Goal: Check status: Check status

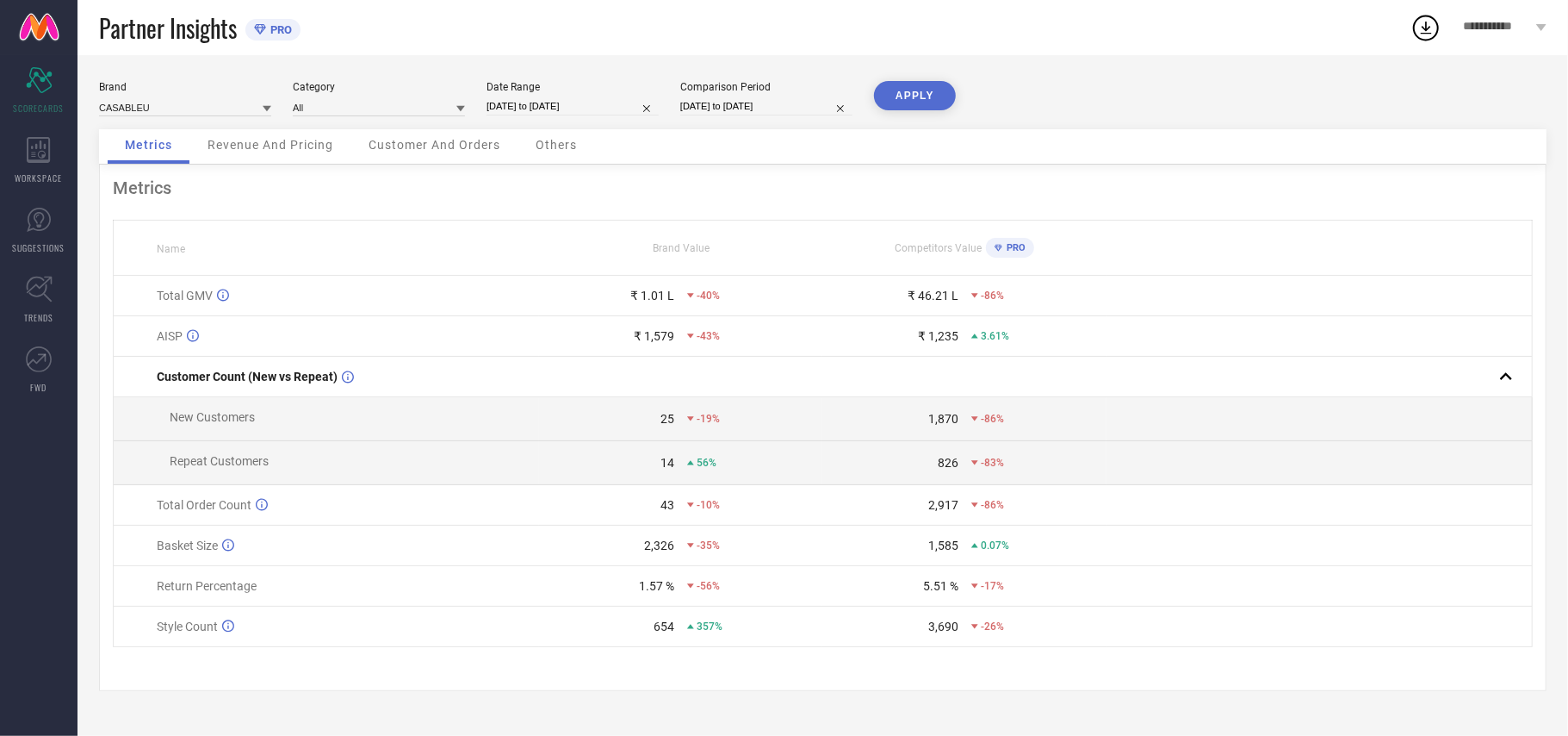
click at [636, 101] on input "[DATE] to [DATE]" at bounding box center [573, 106] width 172 height 18
select select "8"
select select "2025"
select select "9"
select select "2025"
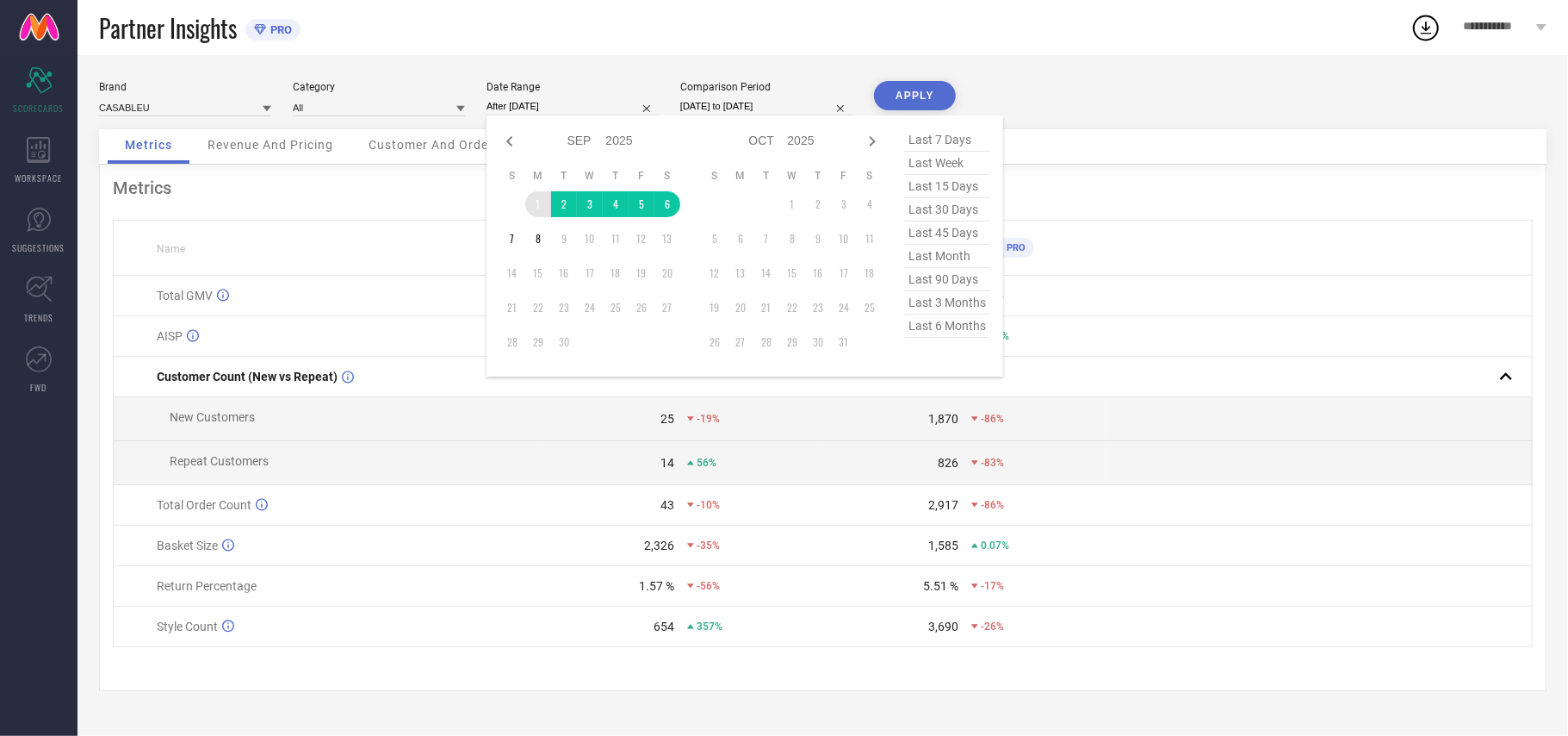
click at [530, 205] on td "1" at bounding box center [539, 204] width 26 height 26
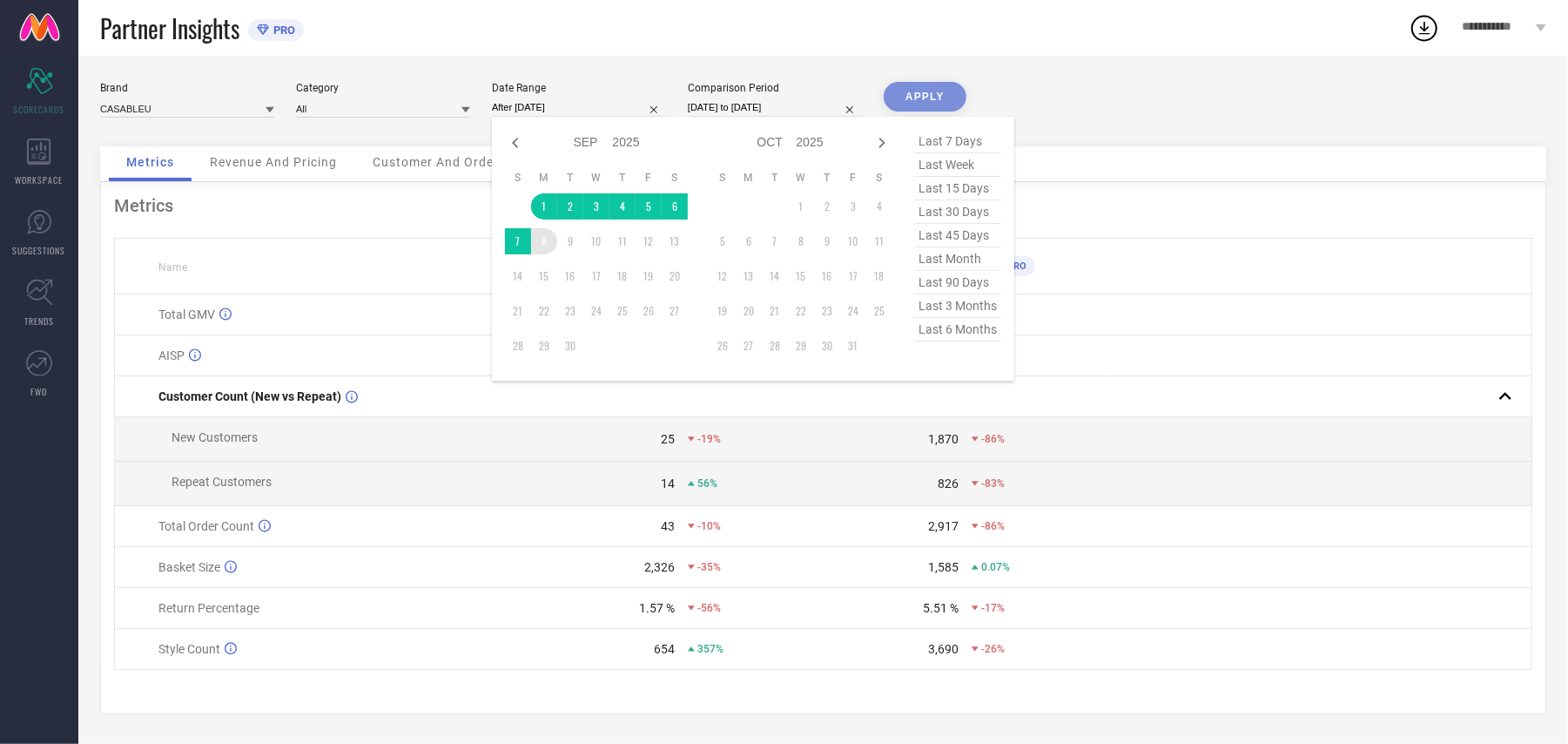
type input "[DATE] to [DATE]"
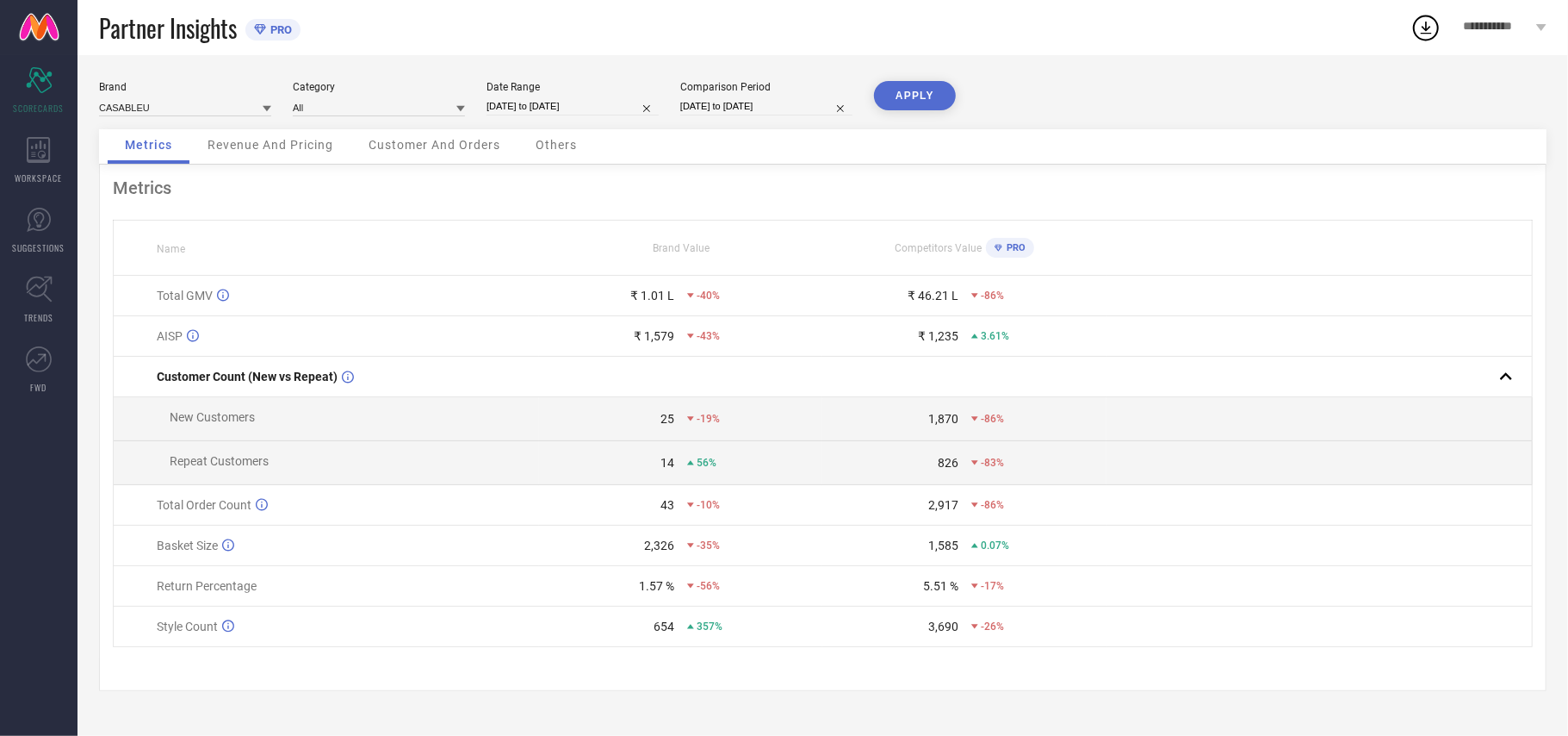
click at [931, 101] on button "APPLY" at bounding box center [915, 95] width 82 height 29
click at [50, 238] on link "SUGGESTIONS" at bounding box center [39, 229] width 77 height 69
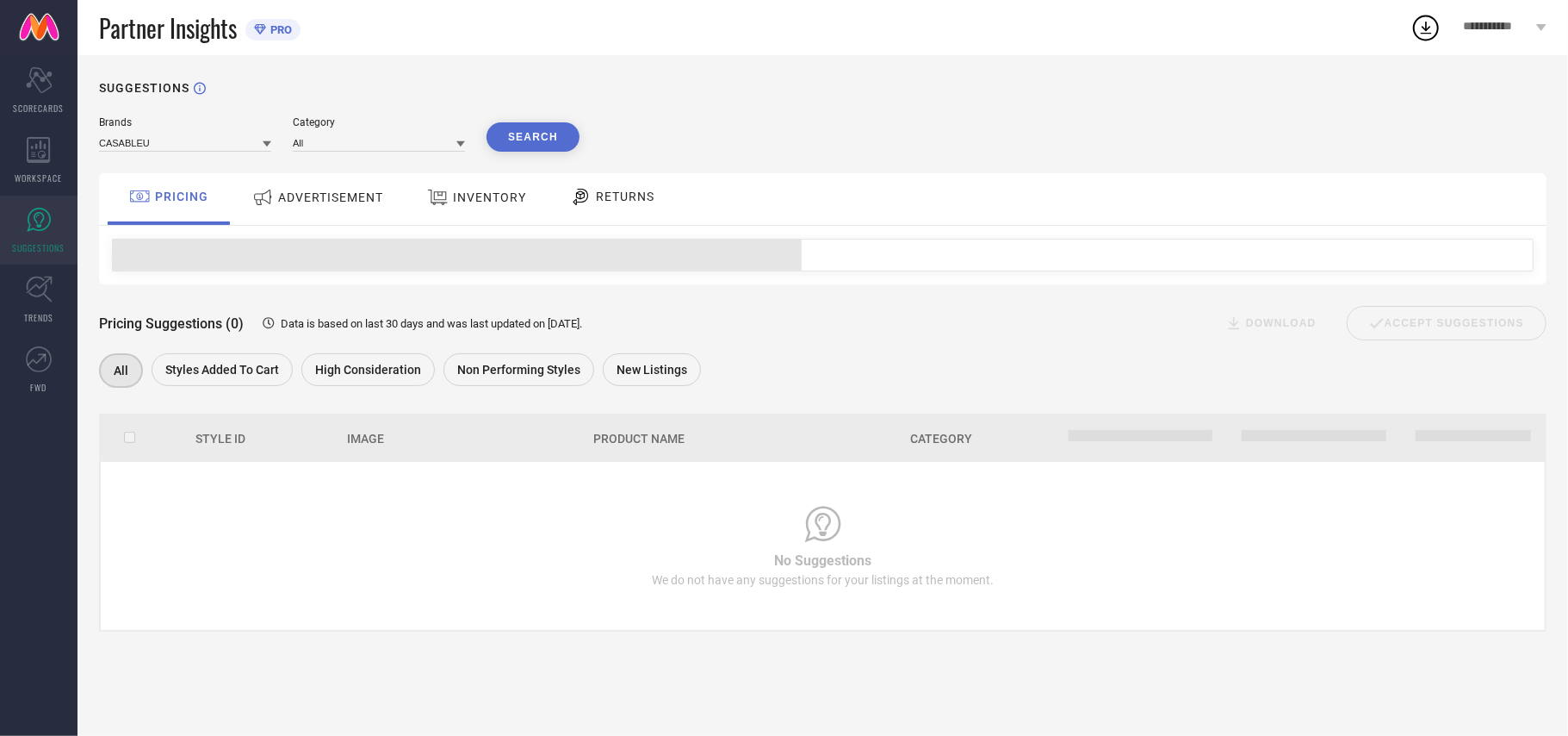
click at [341, 191] on span "ADVERTISEMENT" at bounding box center [330, 196] width 106 height 14
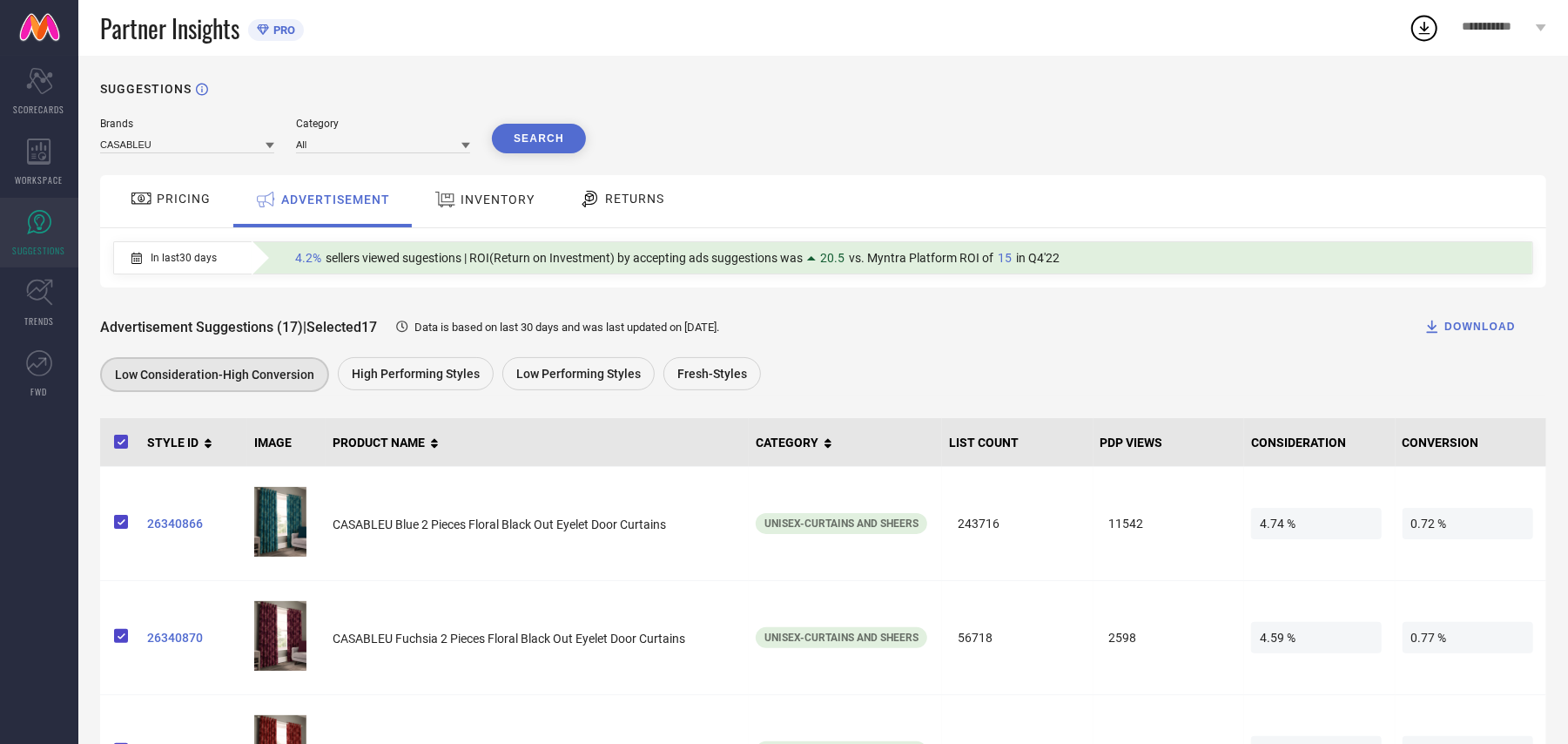
click at [477, 203] on span "INVENTORY" at bounding box center [497, 199] width 74 height 14
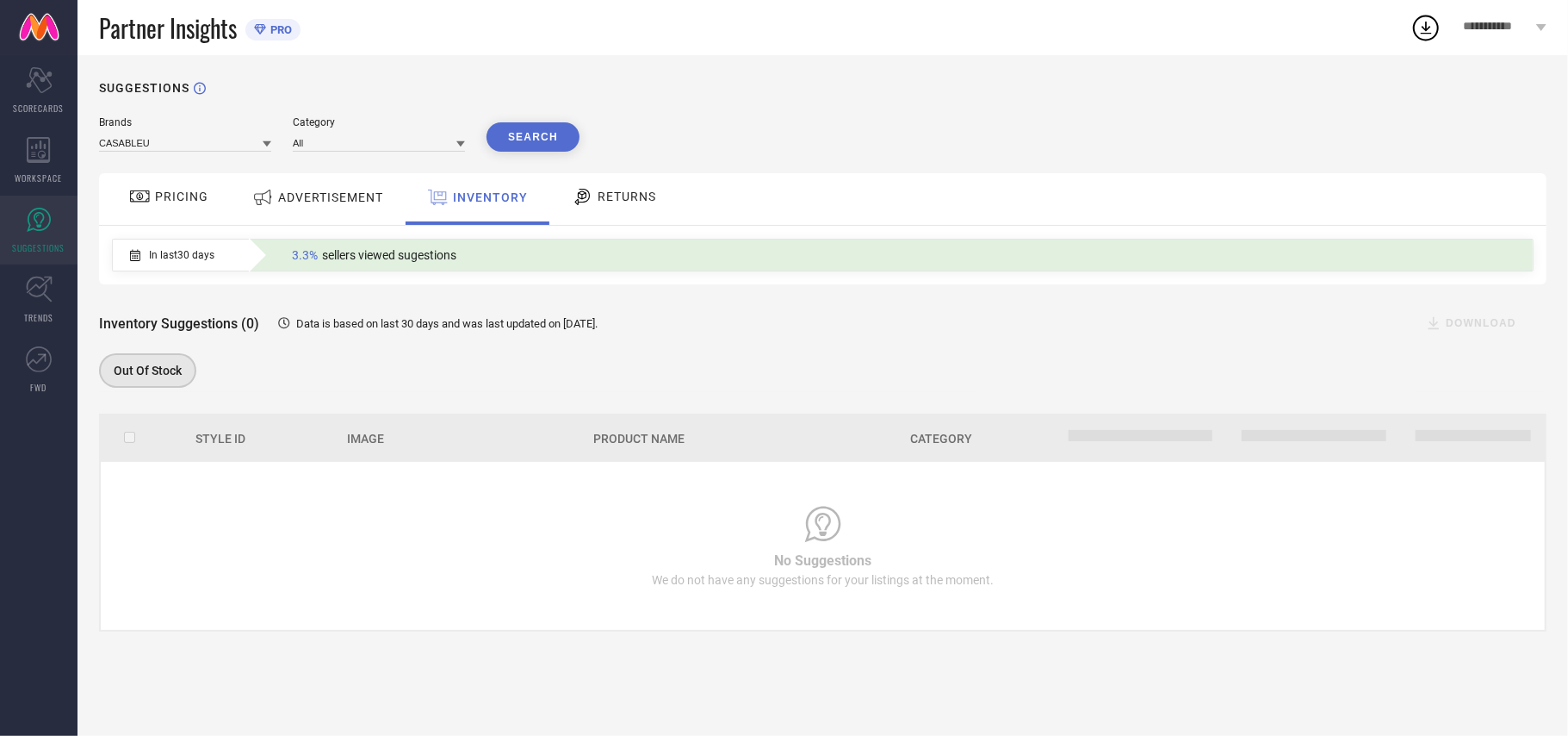
click at [322, 195] on span "ADVERTISEMENT" at bounding box center [330, 196] width 106 height 14
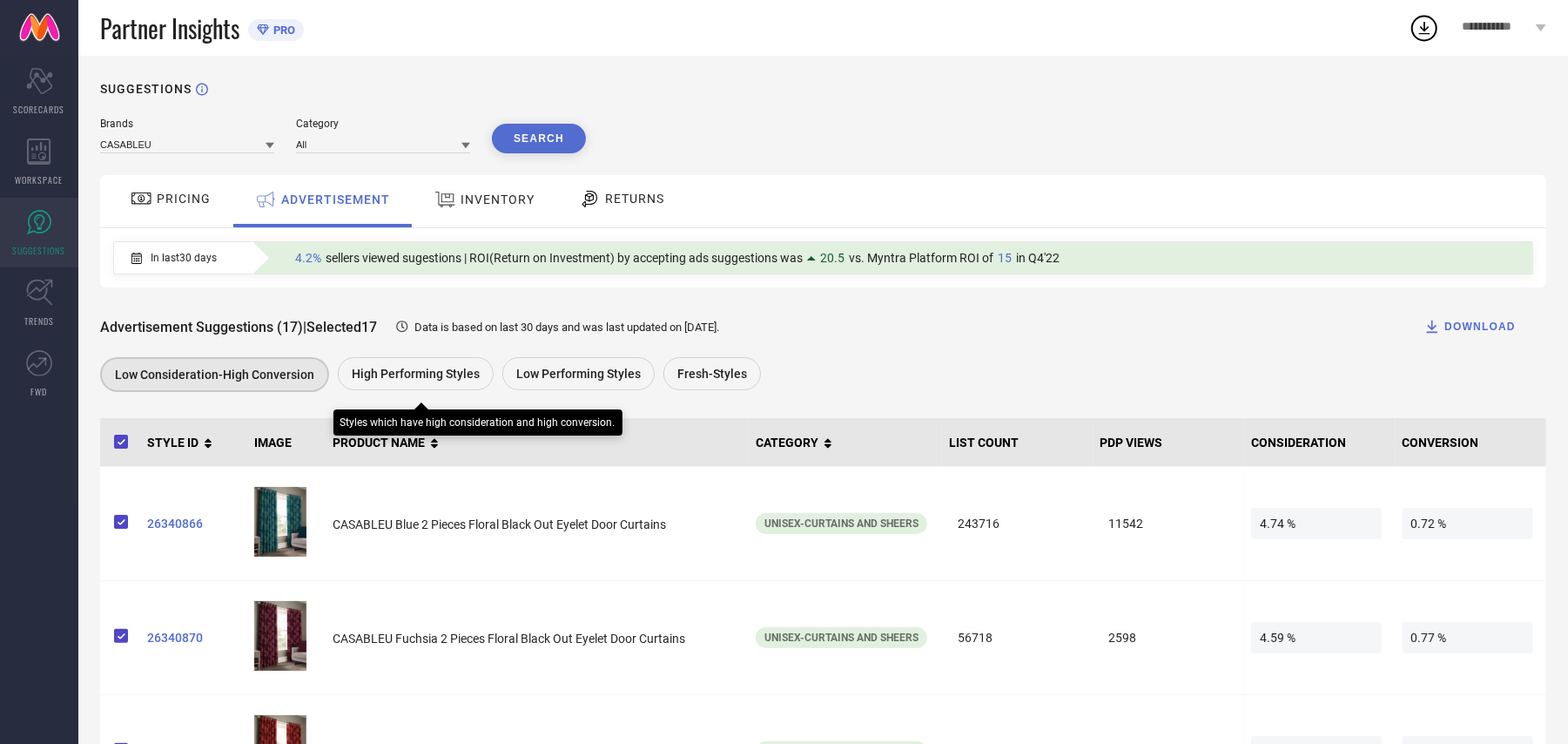
click at [418, 377] on span "High Performing Styles" at bounding box center [416, 373] width 128 height 14
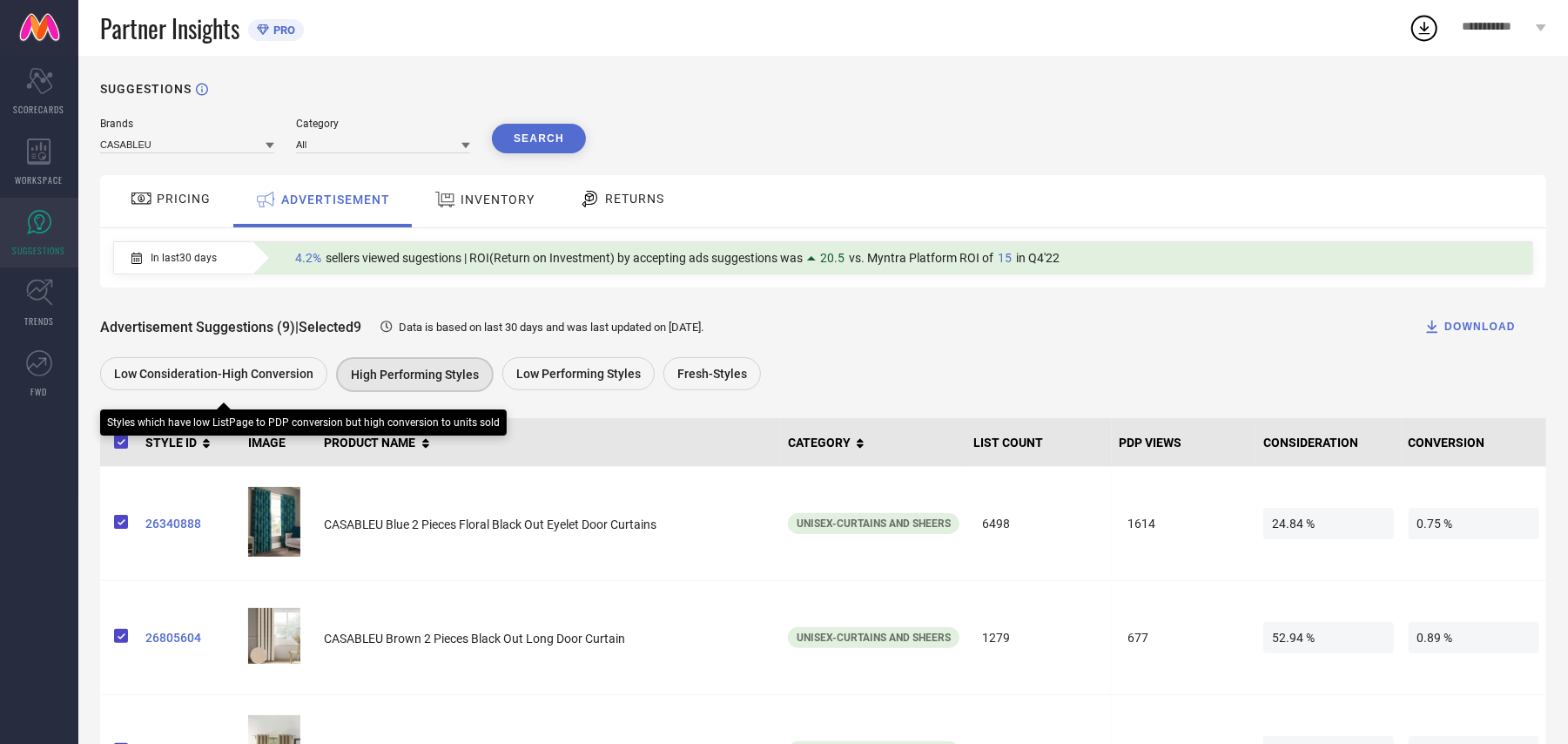
click at [266, 374] on span "Low Consideration-High Conversion" at bounding box center [213, 373] width 199 height 14
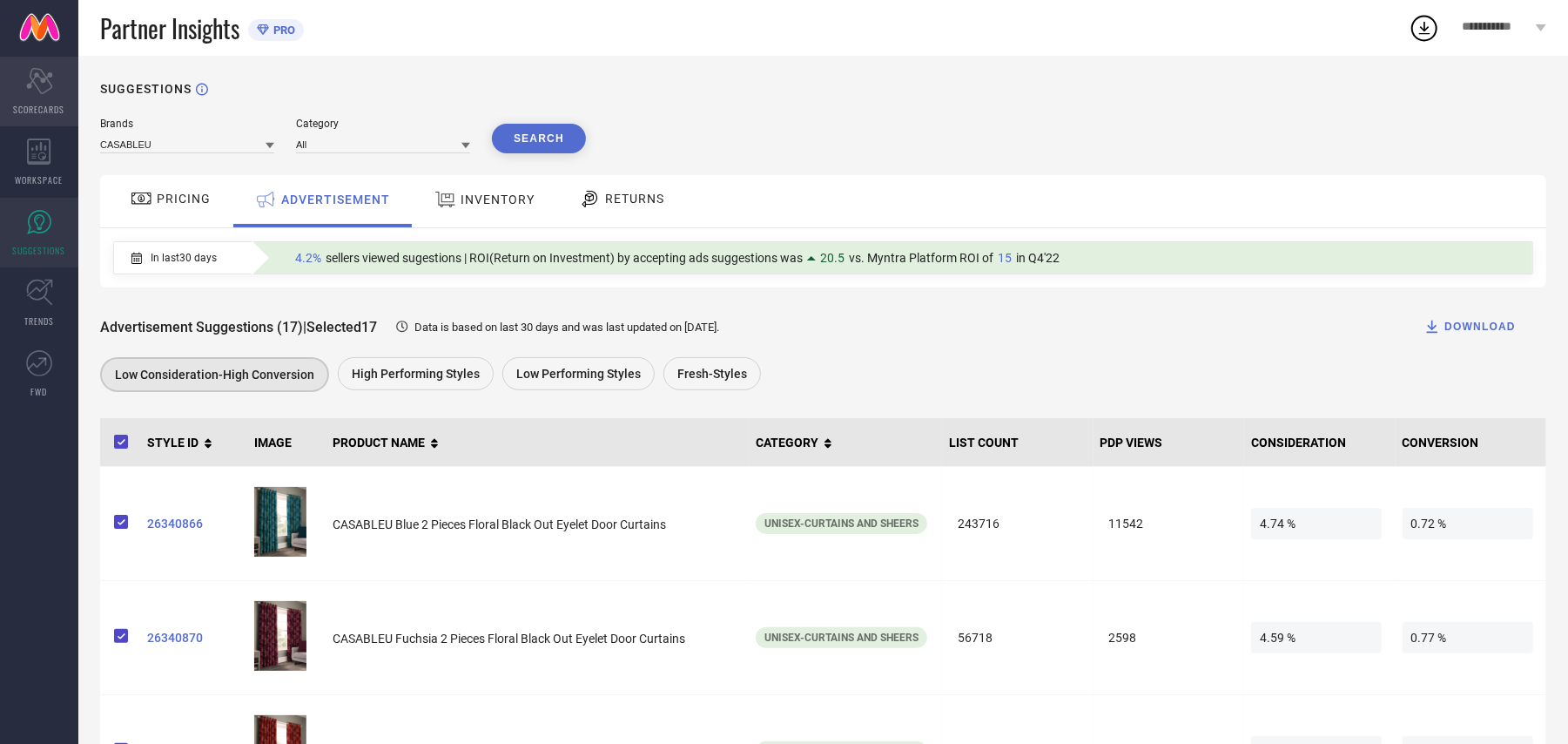
click at [47, 70] on icon "Scorecard" at bounding box center [39, 81] width 27 height 26
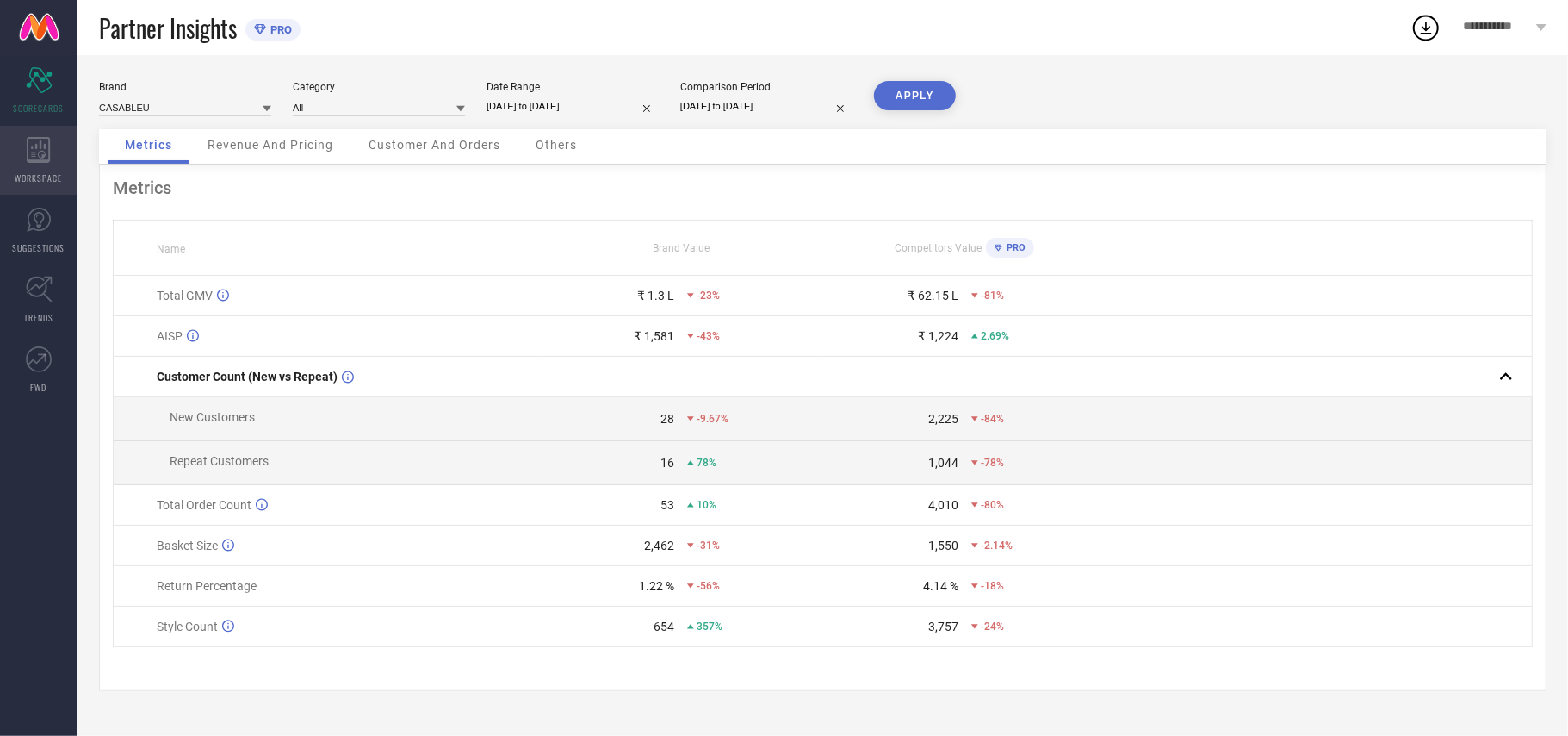
click at [39, 143] on icon at bounding box center [38, 150] width 23 height 26
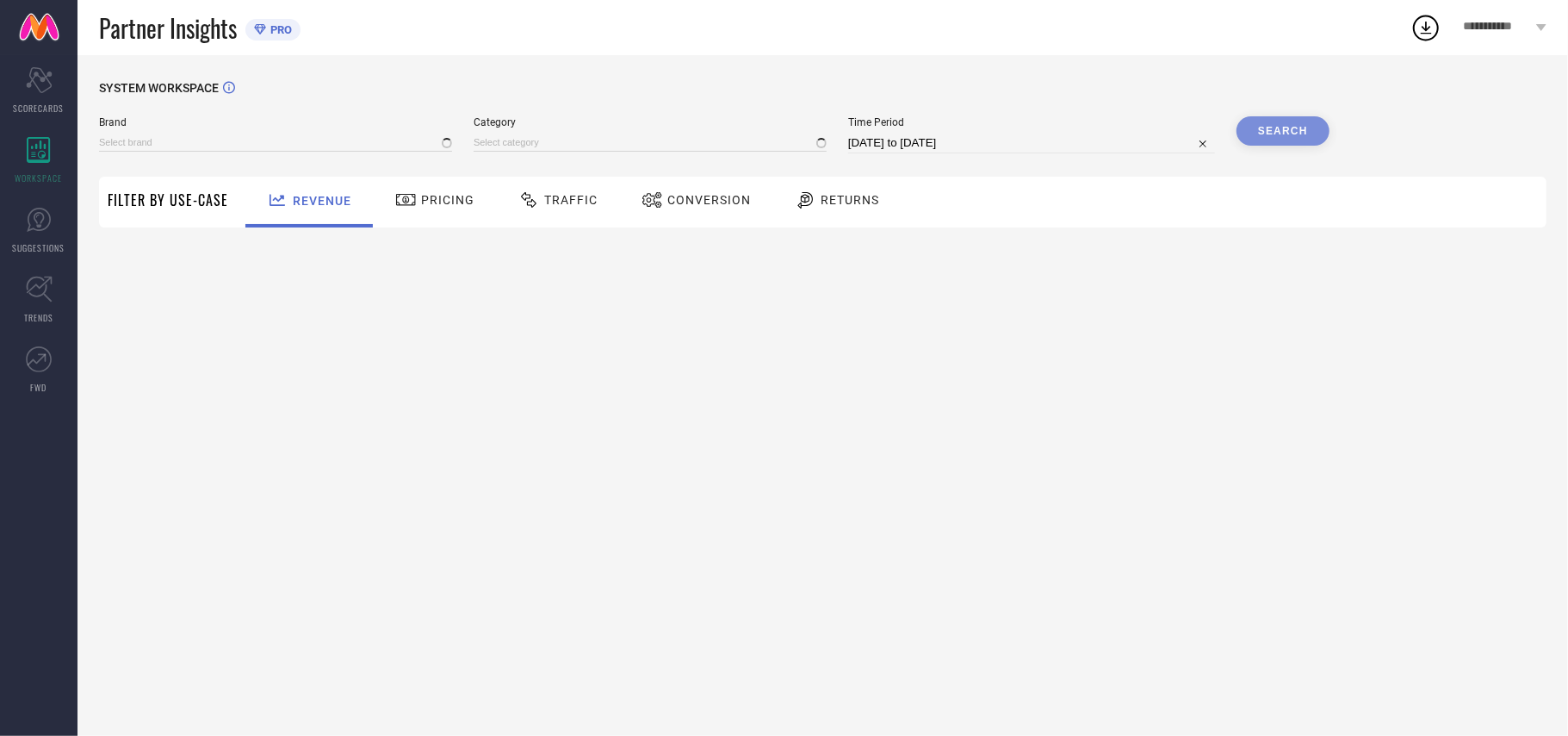
type input "CASABLEU"
type input "All"
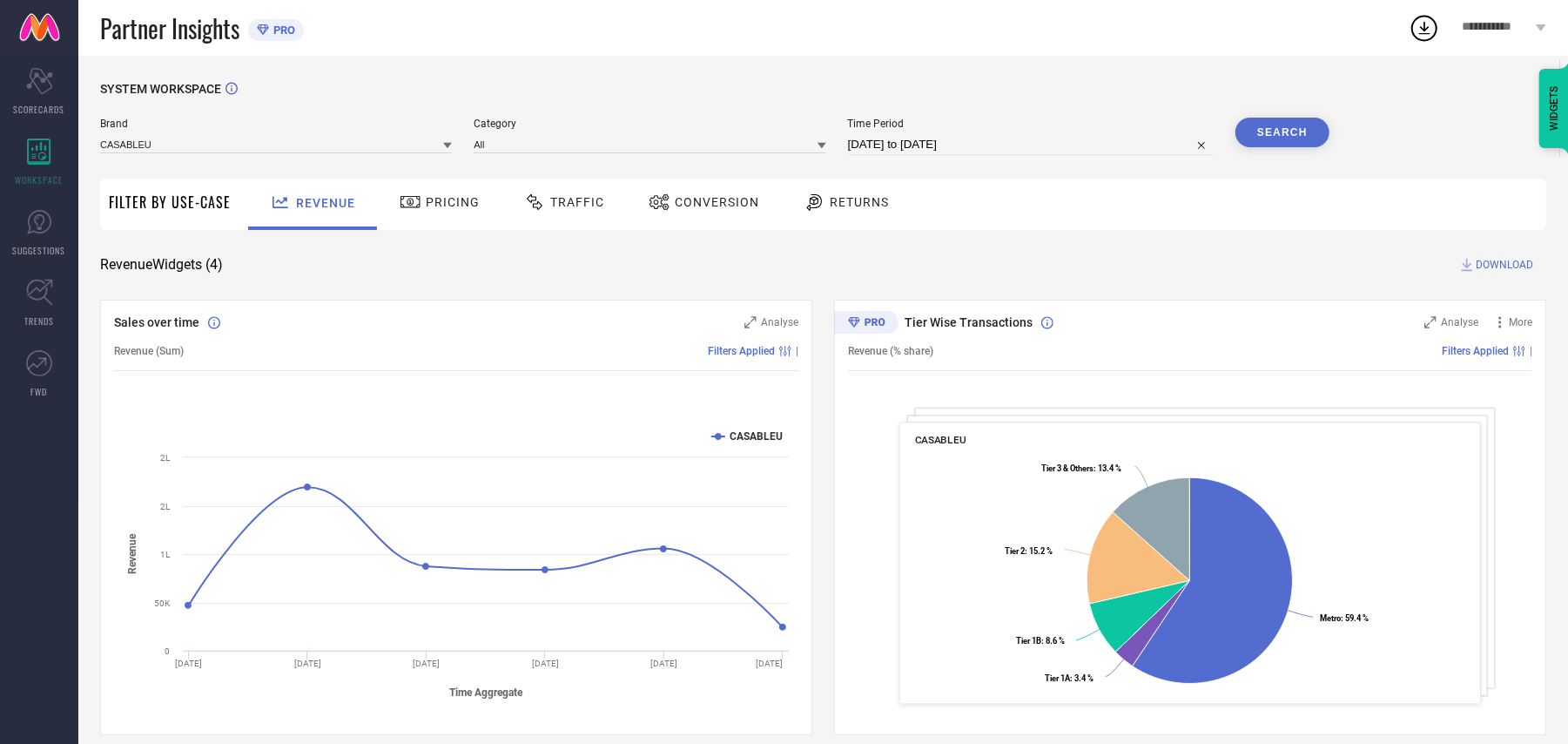
click at [542, 196] on div at bounding box center [537, 201] width 26 height 21
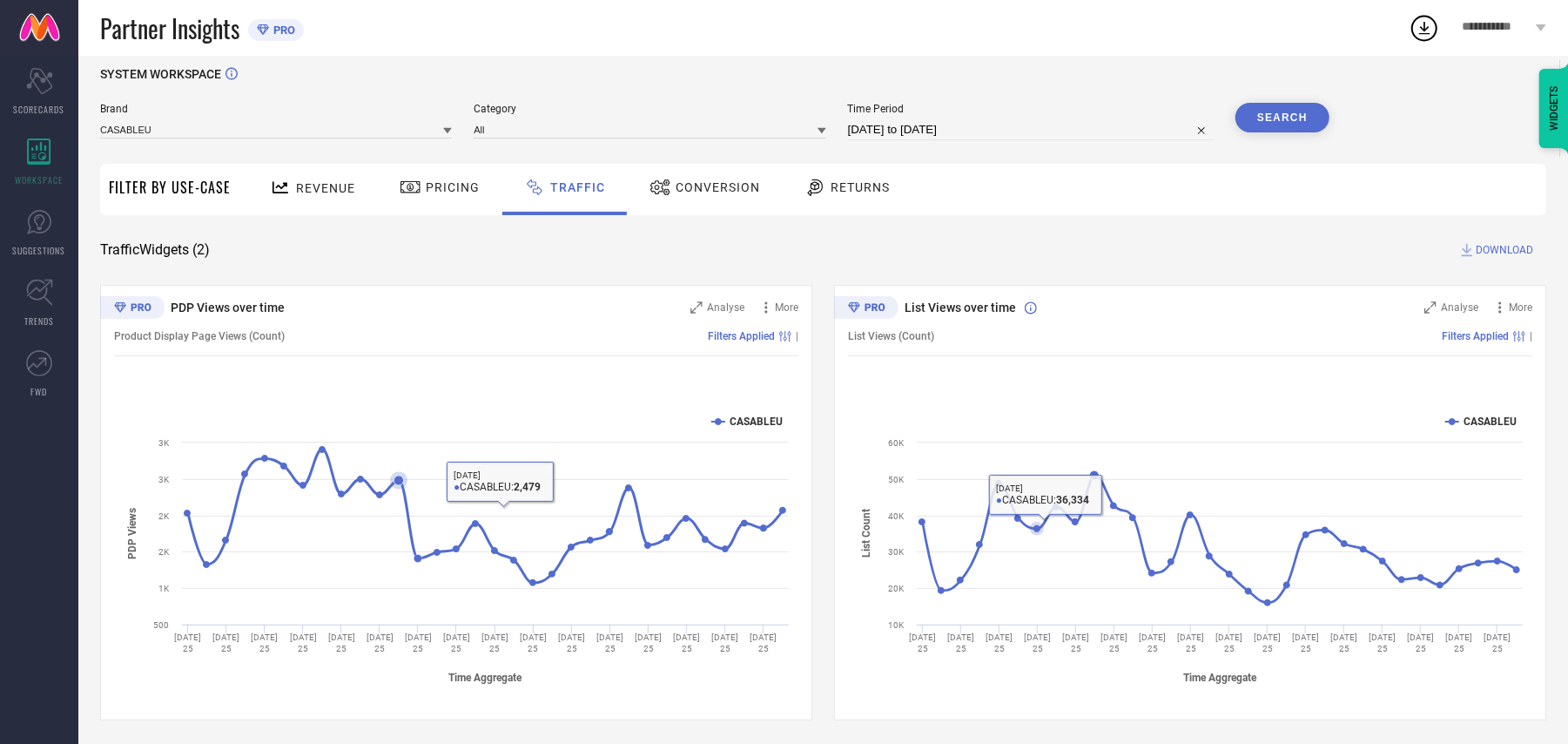
scroll to position [19, 0]
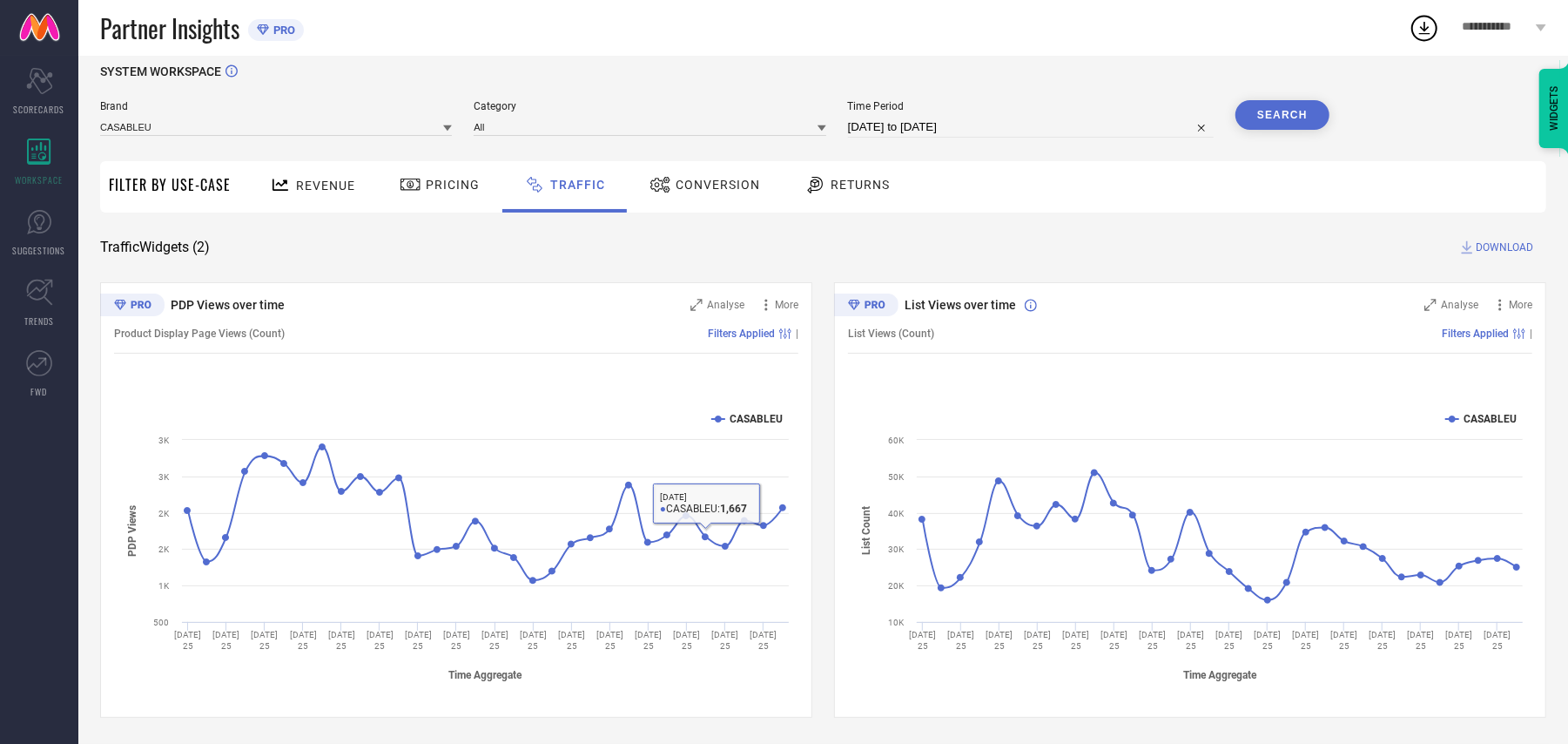
click at [688, 179] on span "Conversion" at bounding box center [717, 184] width 84 height 14
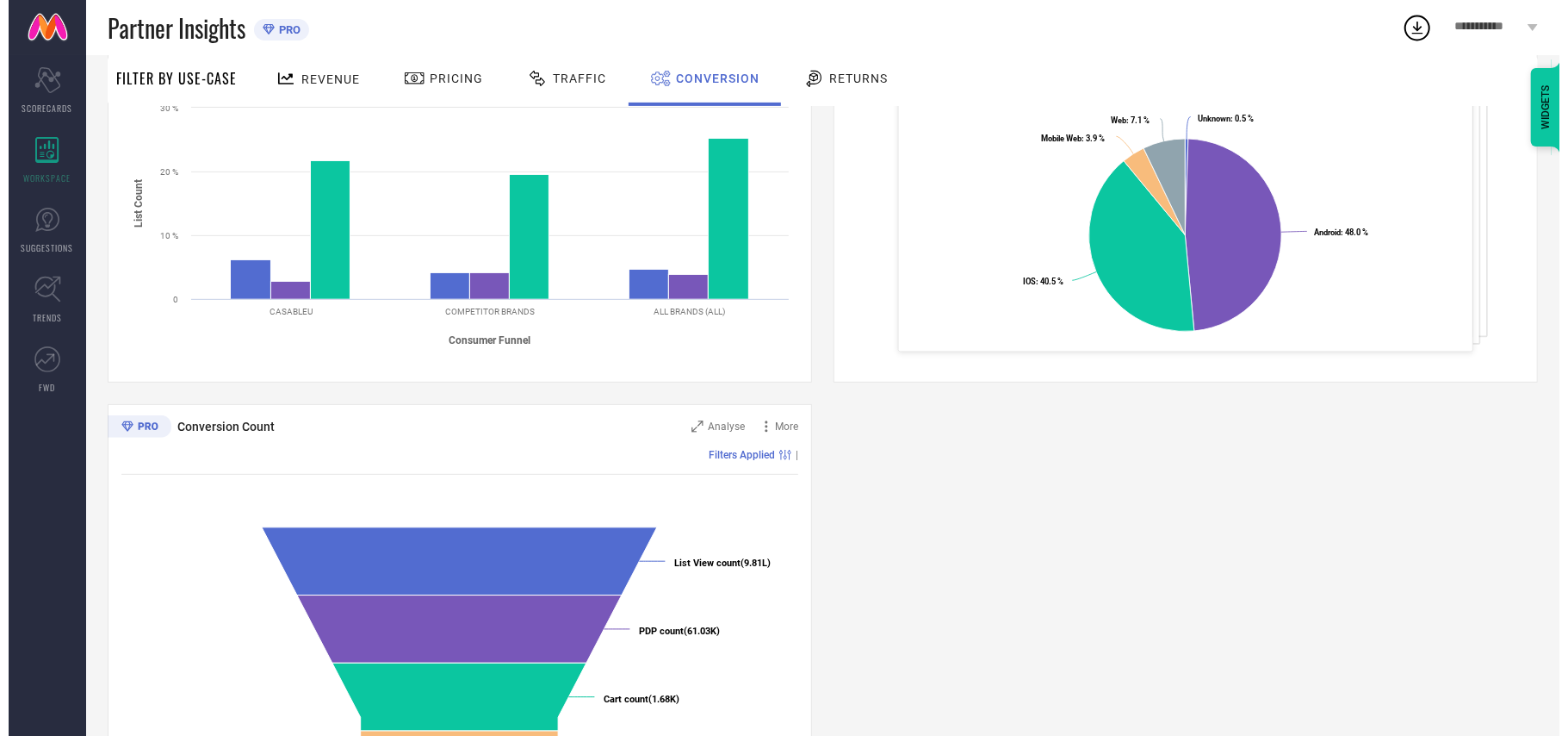
scroll to position [0, 0]
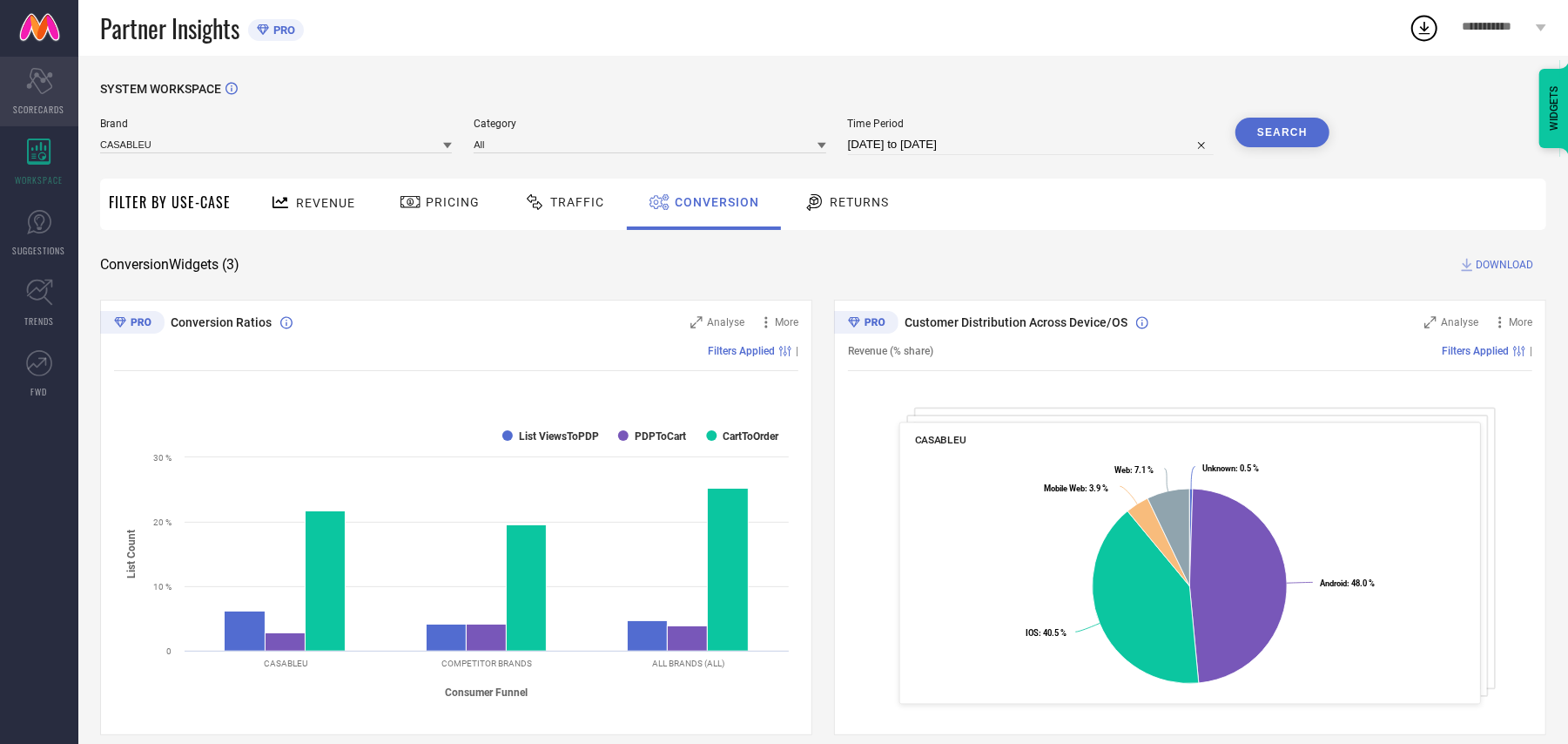
click at [53, 75] on div "Scorecard SCORECARDS" at bounding box center [39, 91] width 78 height 70
